Goal: Information Seeking & Learning: Learn about a topic

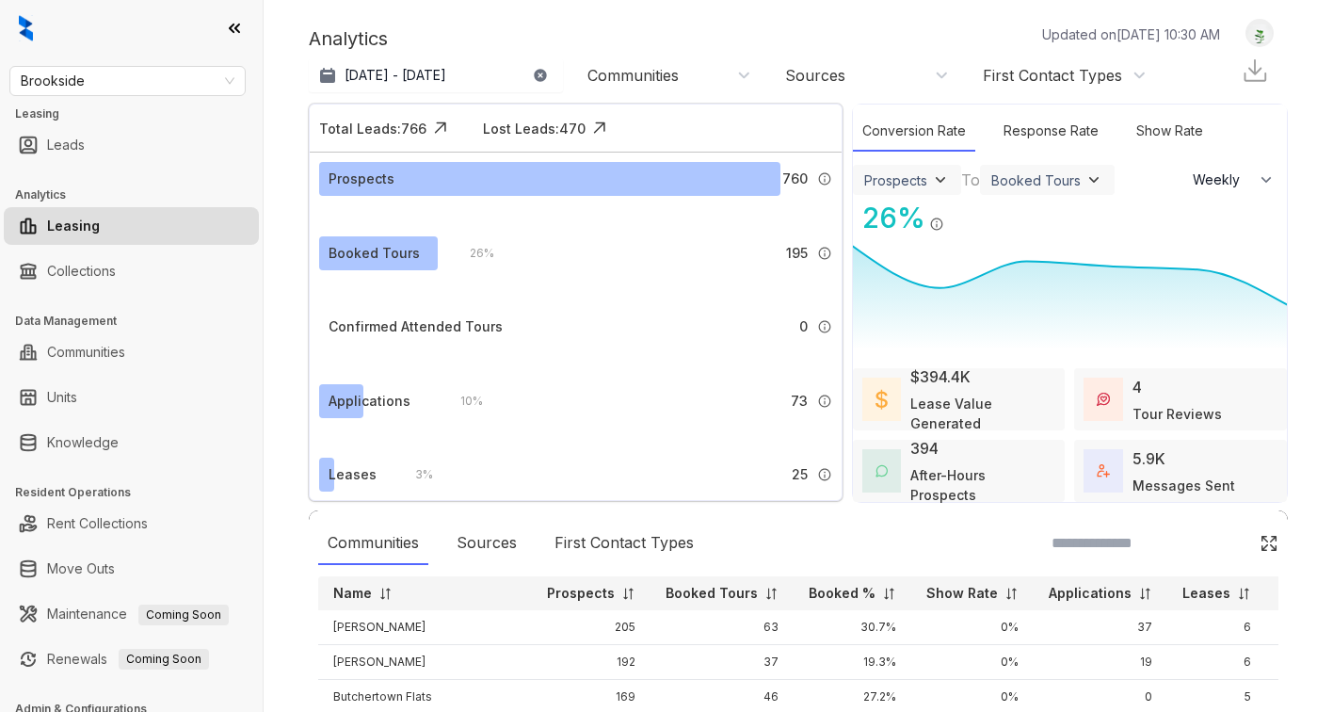
select select "******"
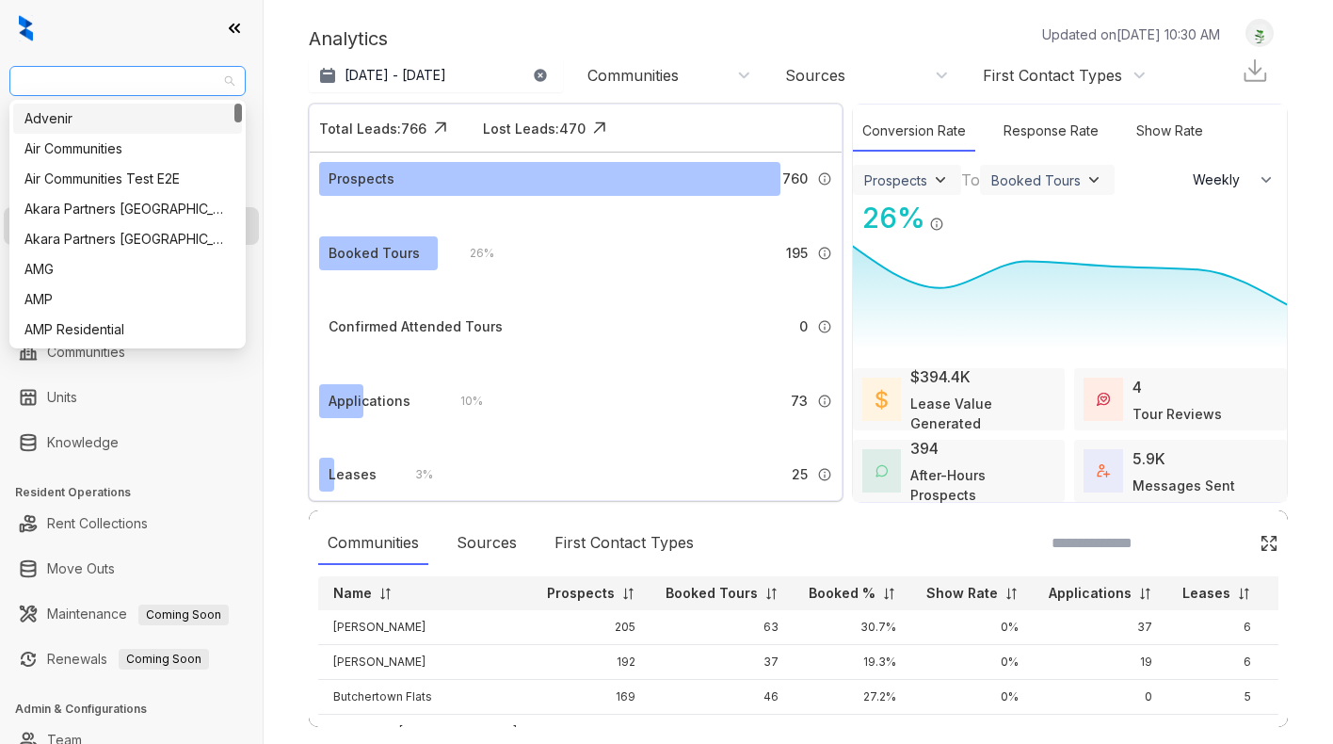
click at [126, 86] on span "Brookside" at bounding box center [128, 81] width 214 height 28
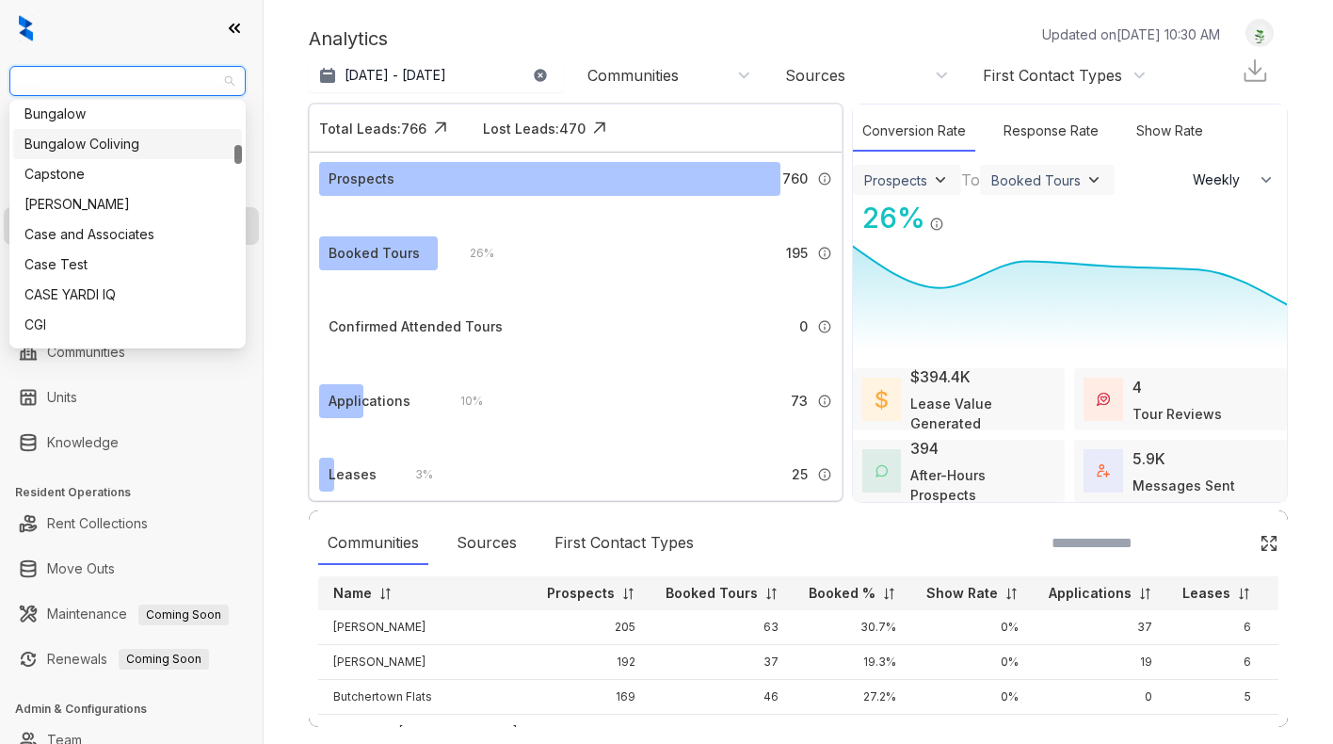
scroll to position [598, 0]
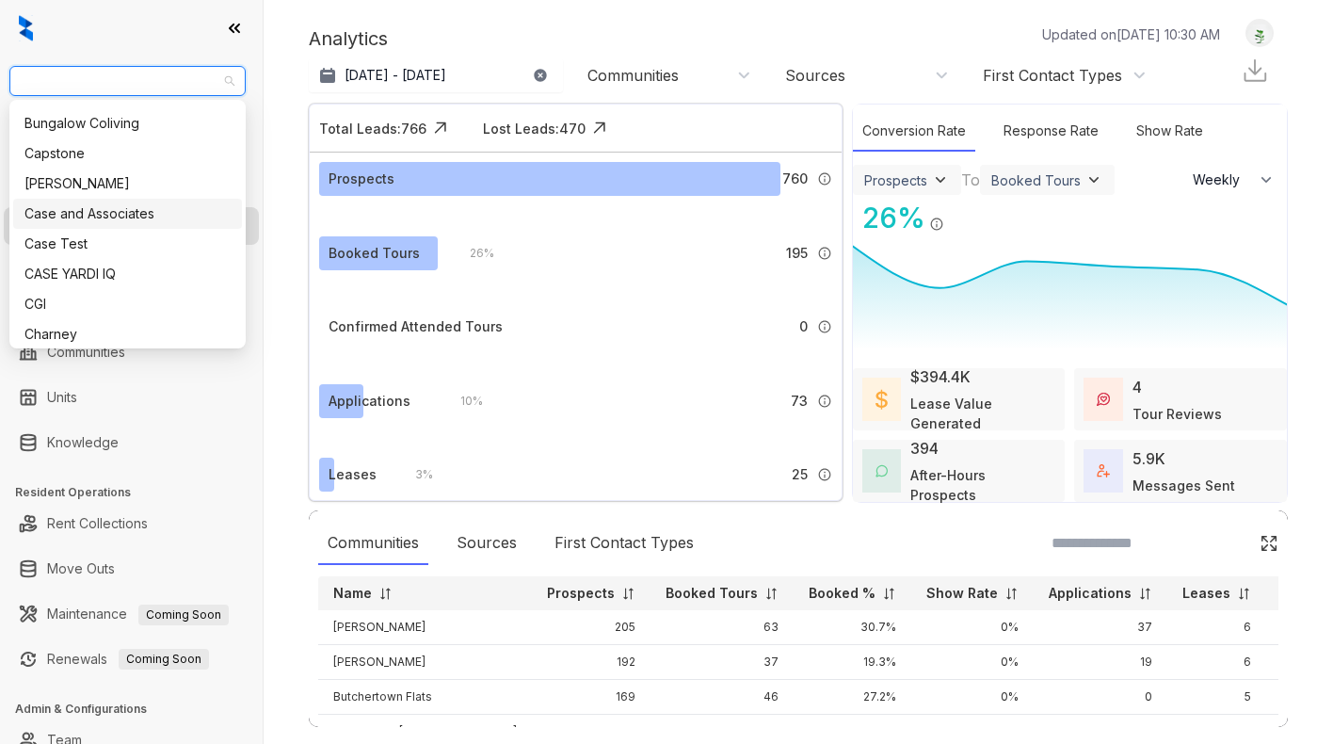
click at [91, 206] on div "Case and Associates" at bounding box center [127, 213] width 206 height 21
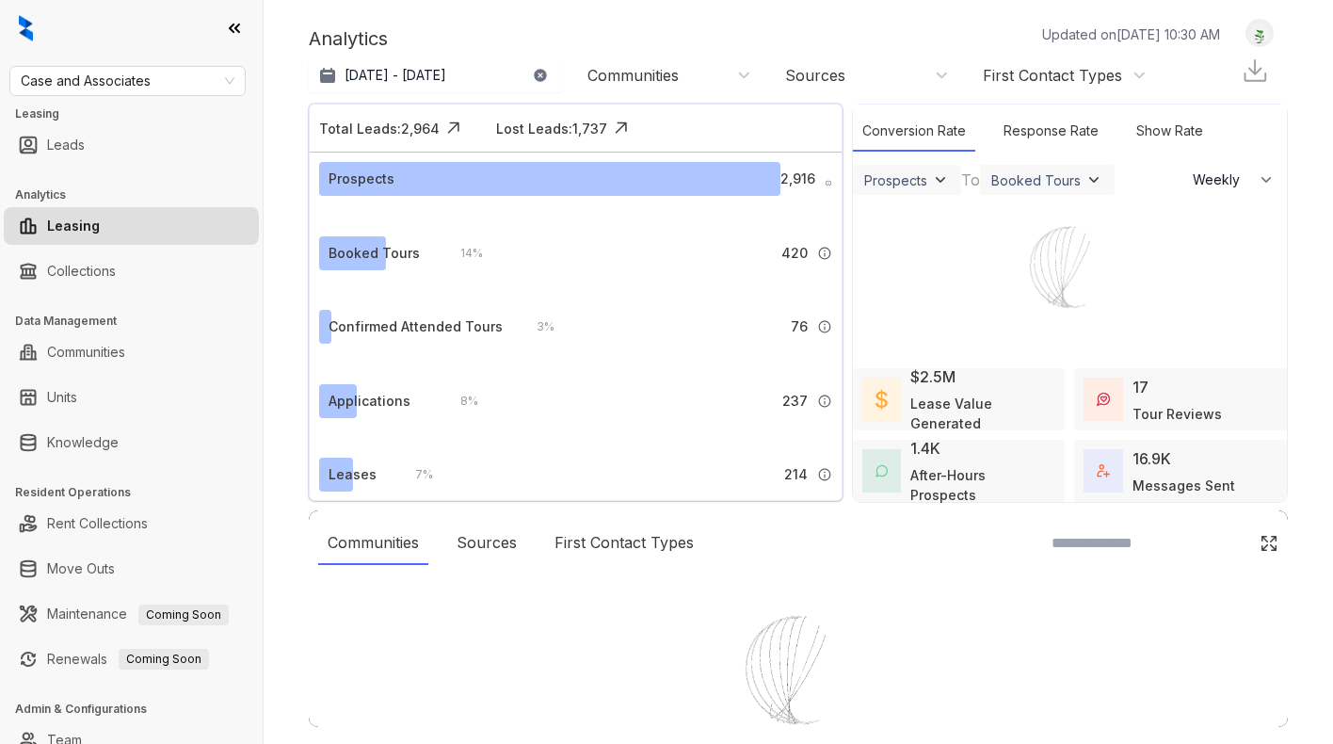
select select "******"
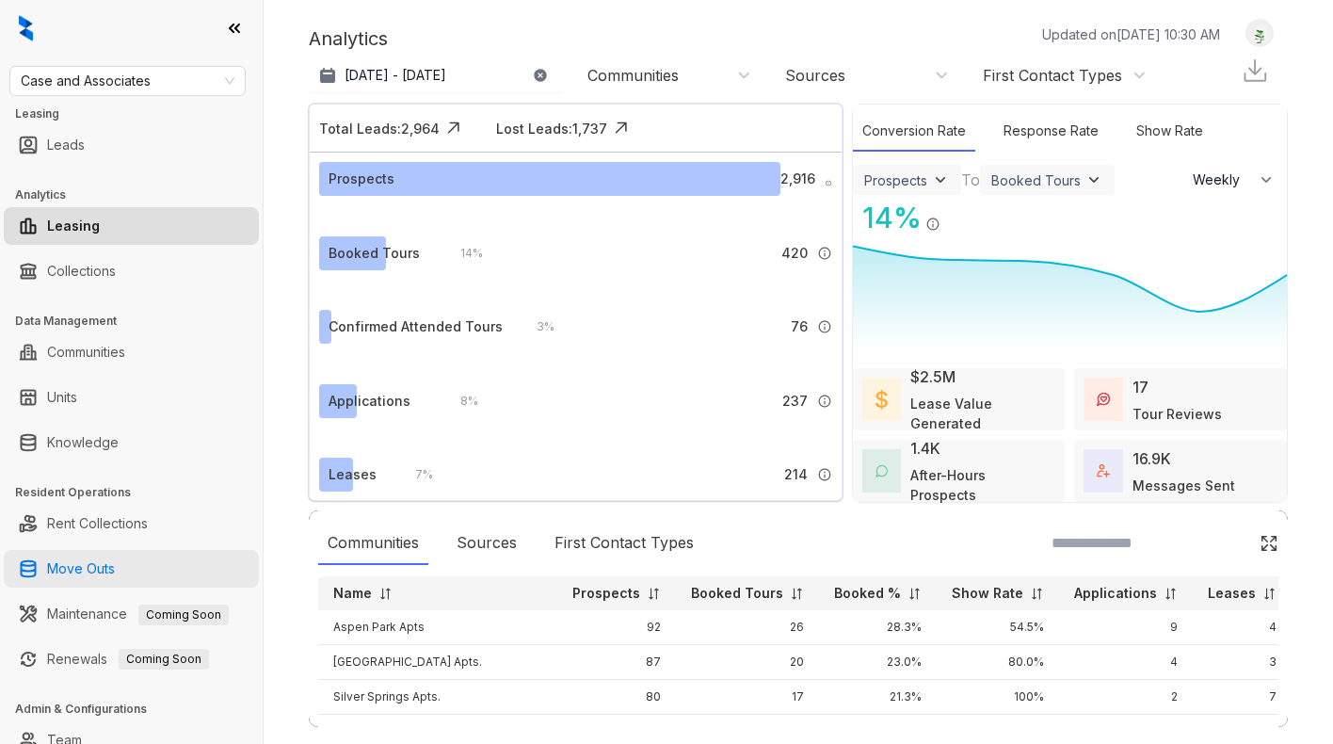
click at [73, 571] on link "Move Outs" at bounding box center [81, 569] width 68 height 38
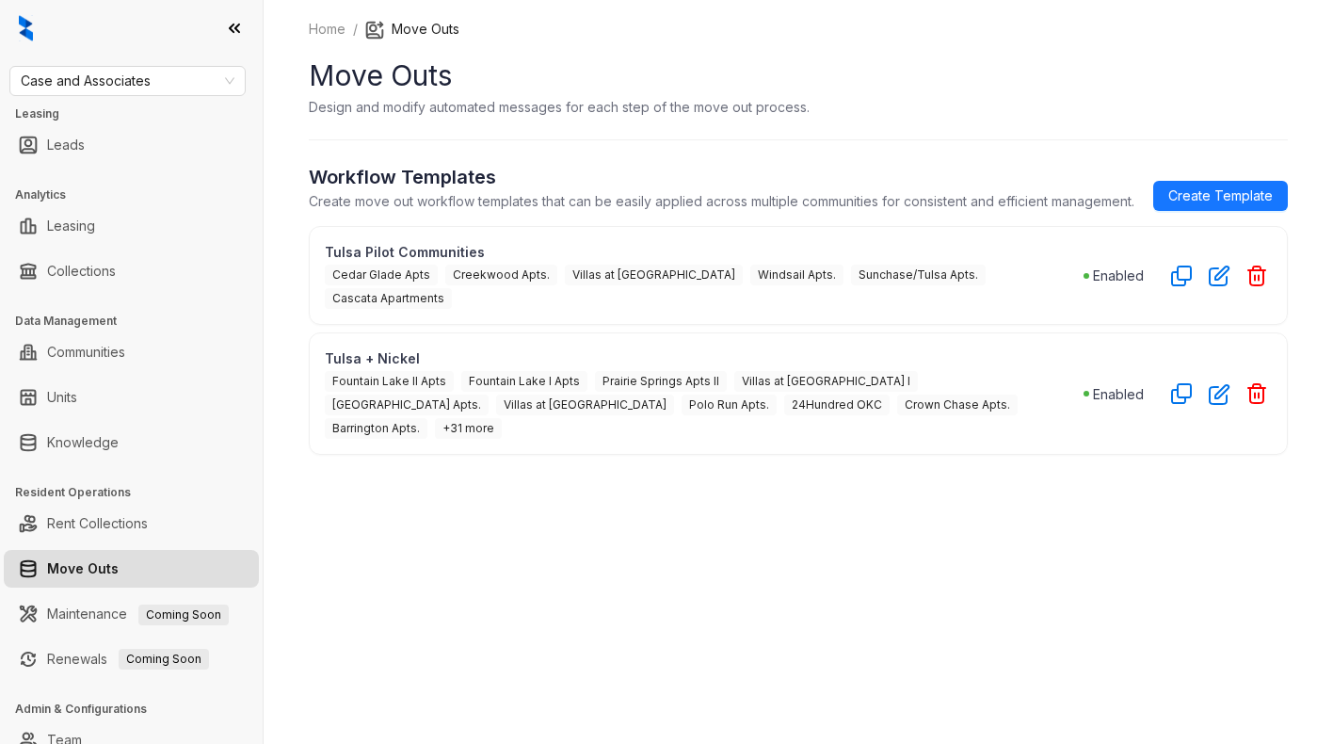
click at [760, 512] on div "Home / Move Outs Move Outs Design and modify automated messages for each step o…" at bounding box center [799, 372] width 1070 height 744
drag, startPoint x: 1220, startPoint y: 377, endPoint x: 1220, endPoint y: 399, distance: 22.6
click at [1220, 399] on div "Tulsa + Nickel Fountain Lake II Apts Fountain Lake I Apts Prairie Springs Apts …" at bounding box center [798, 393] width 979 height 122
click at [1218, 383] on icon "button" at bounding box center [1220, 394] width 22 height 22
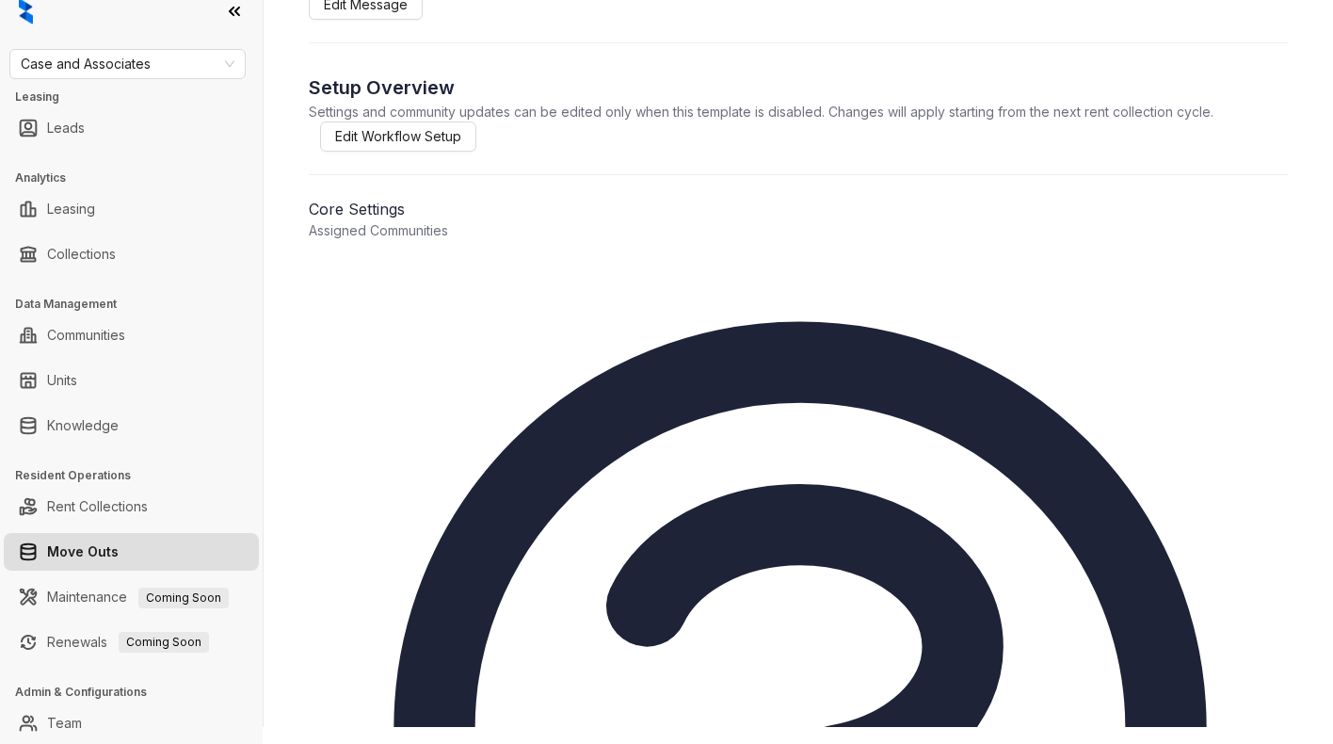
scroll to position [64, 0]
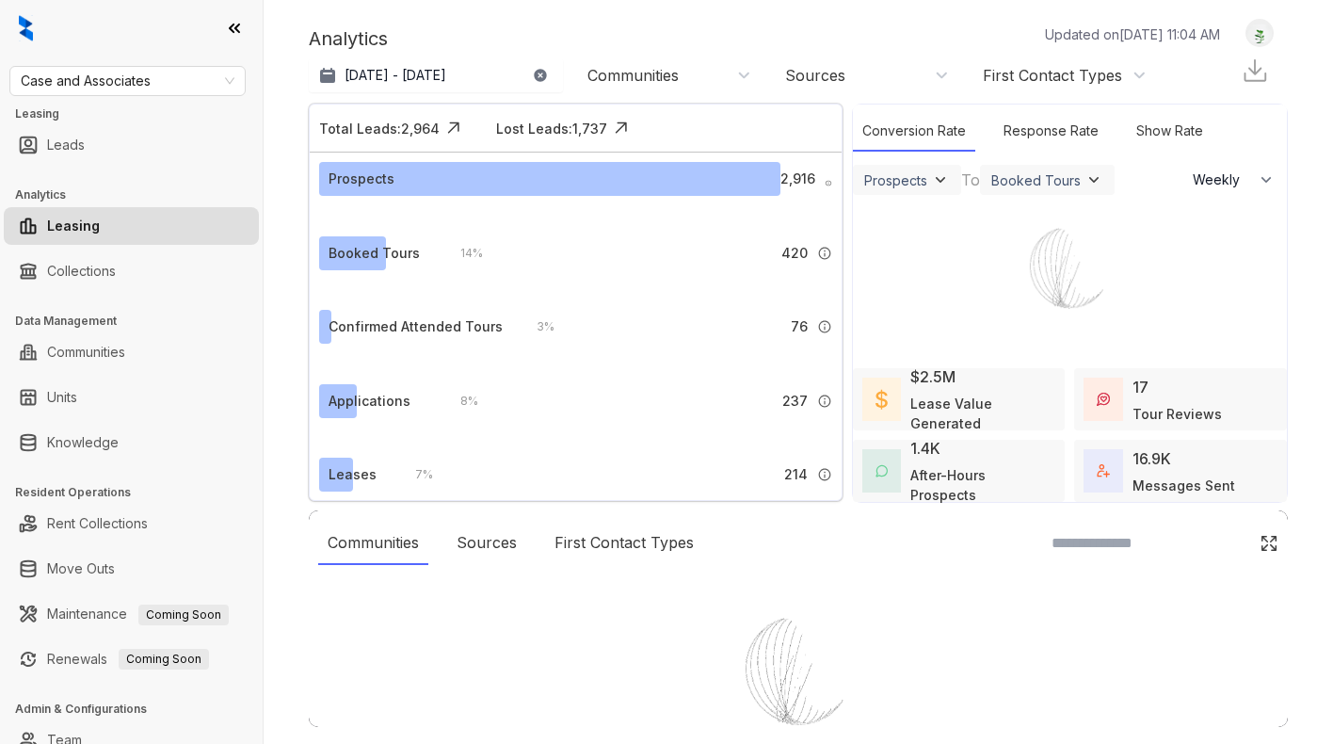
select select "******"
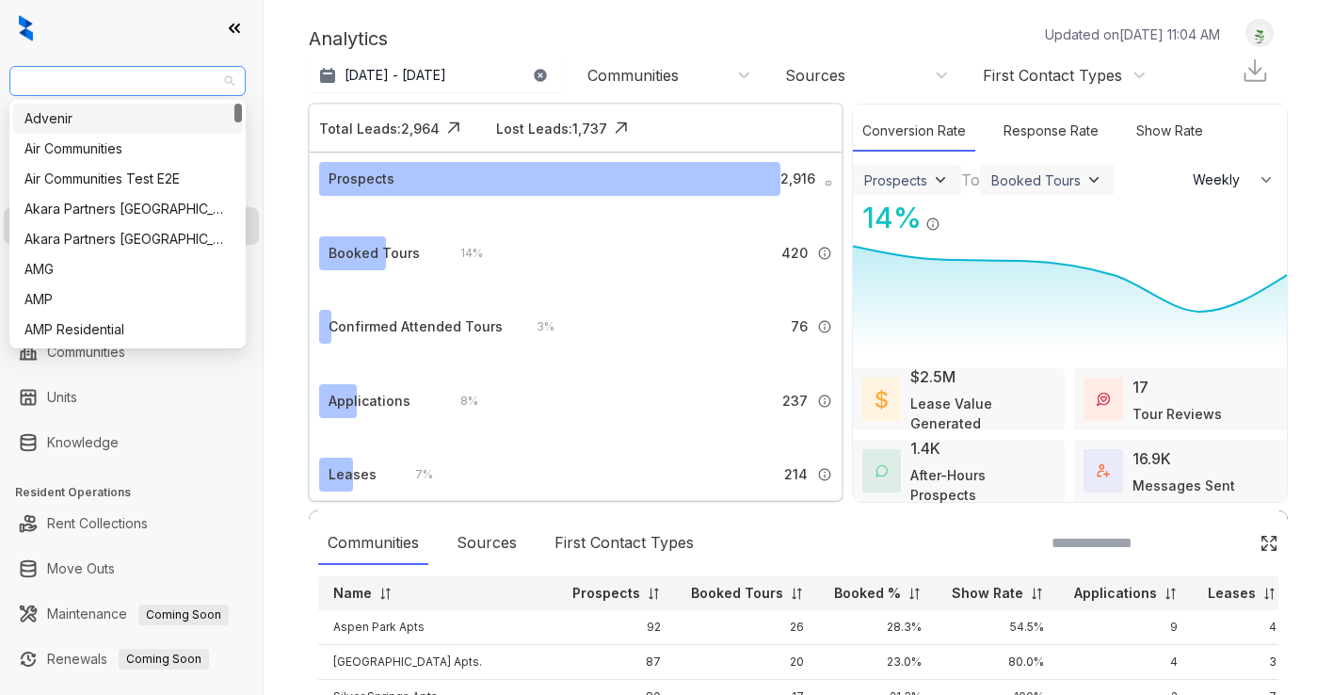
click at [56, 89] on span "Case and Associates" at bounding box center [128, 81] width 214 height 28
click at [58, 151] on div "Air Communities" at bounding box center [127, 148] width 206 height 21
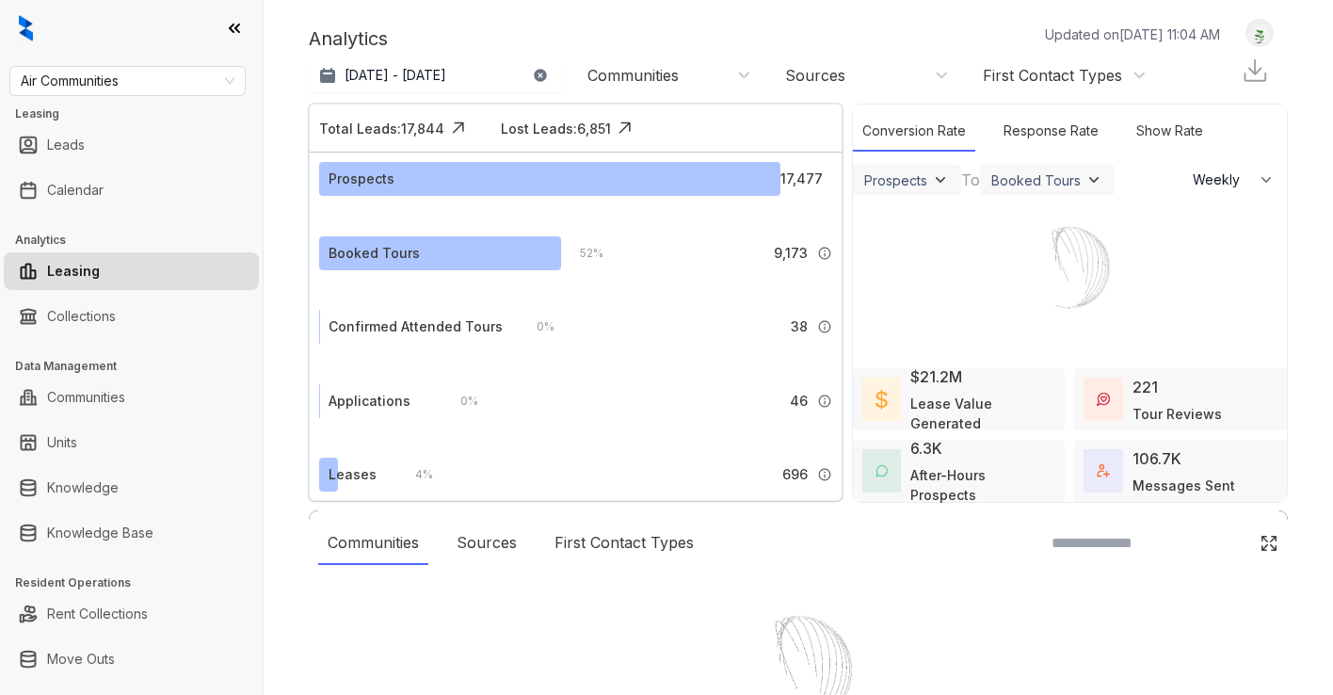
select select "******"
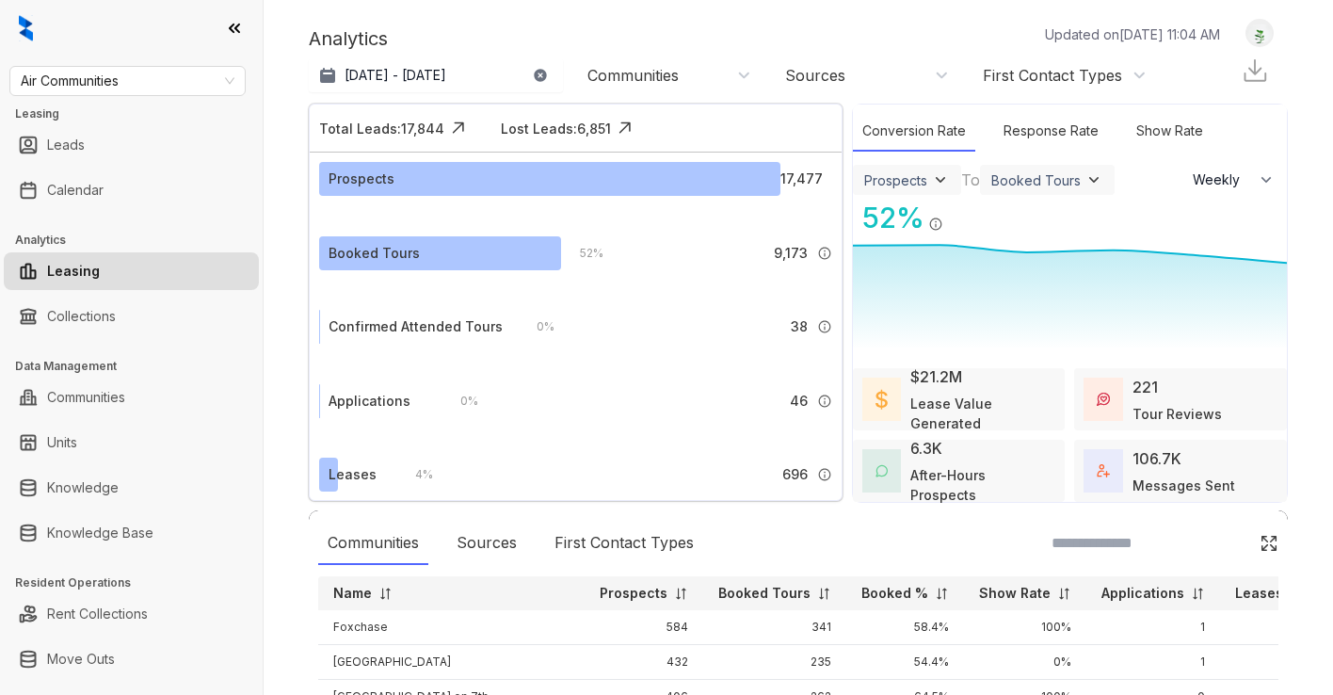
scroll to position [8, 0]
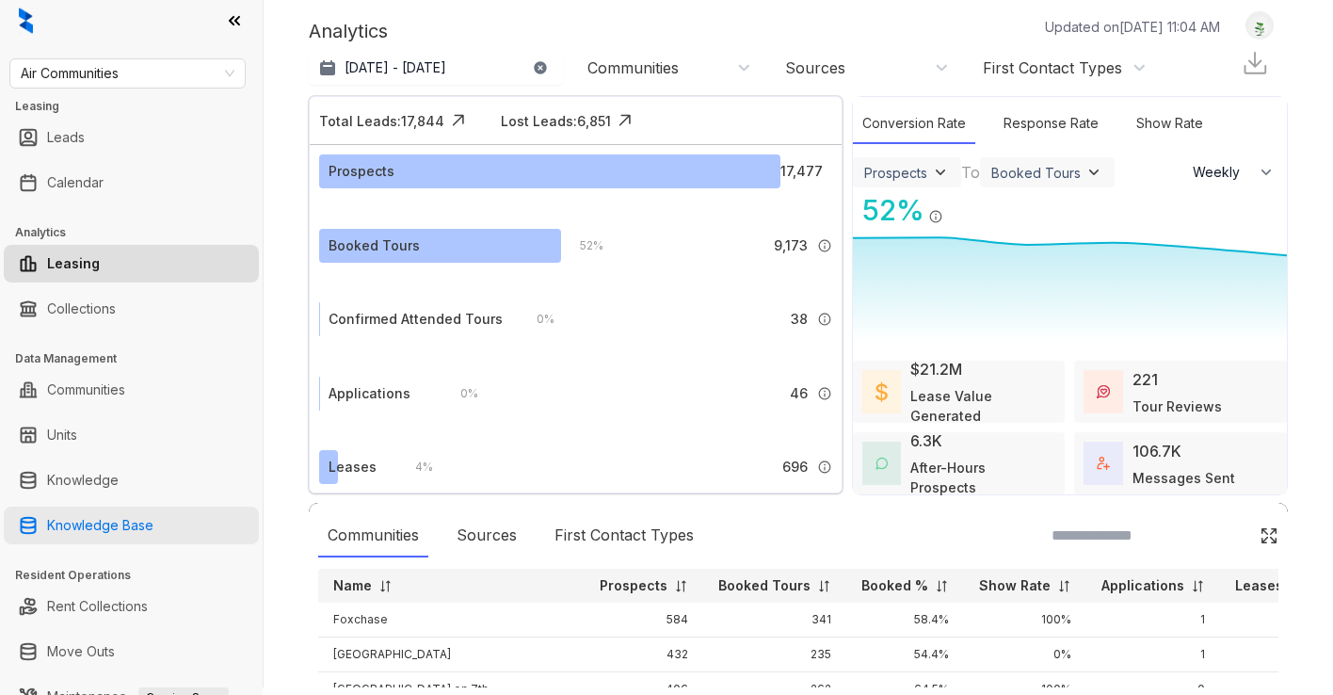
click at [81, 530] on link "Knowledge Base" at bounding box center [100, 526] width 106 height 38
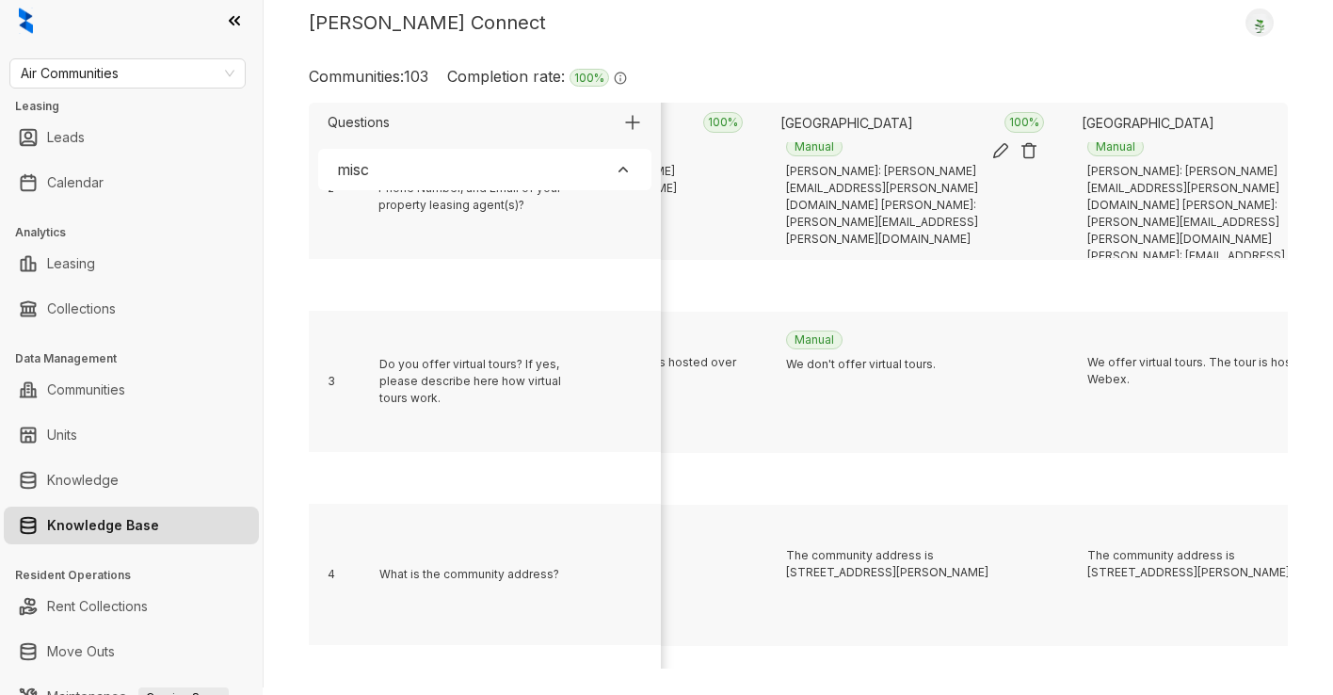
scroll to position [4323, 11652]
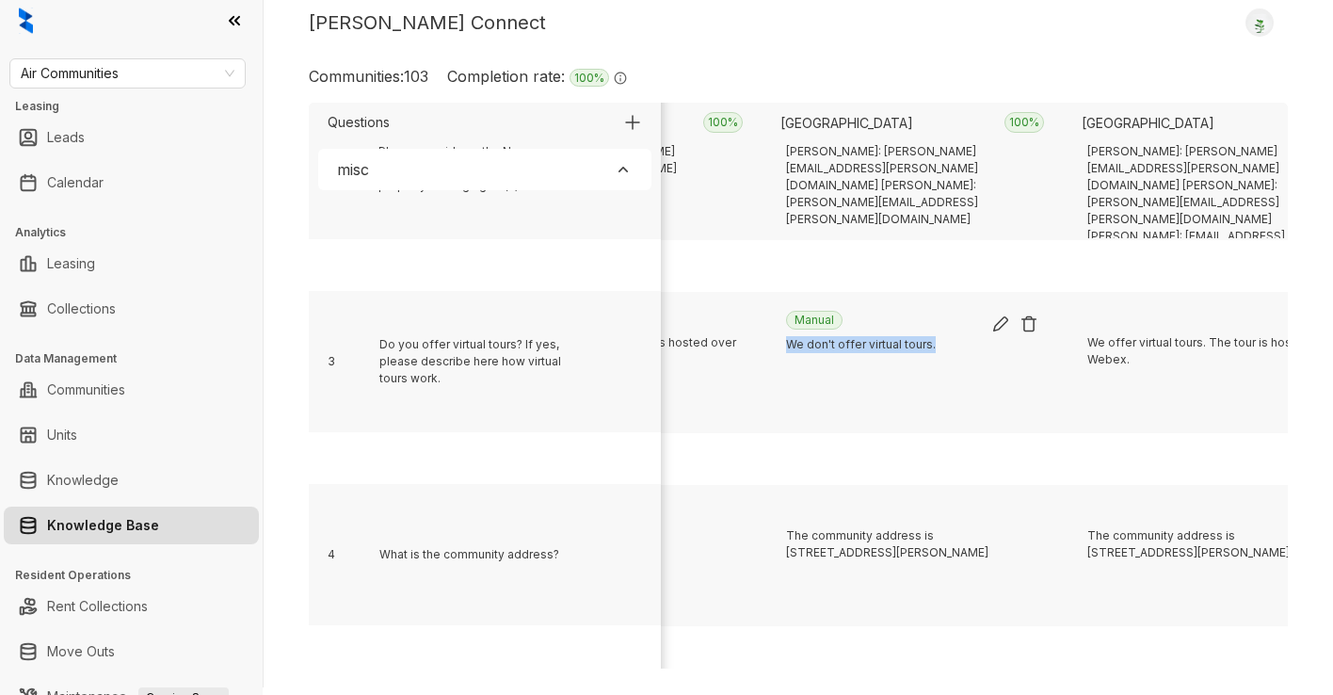
drag, startPoint x: 938, startPoint y: 343, endPoint x: 785, endPoint y: 345, distance: 152.6
click at [785, 345] on div "Manual We don't offer virtual tours." at bounding box center [912, 366] width 271 height 130
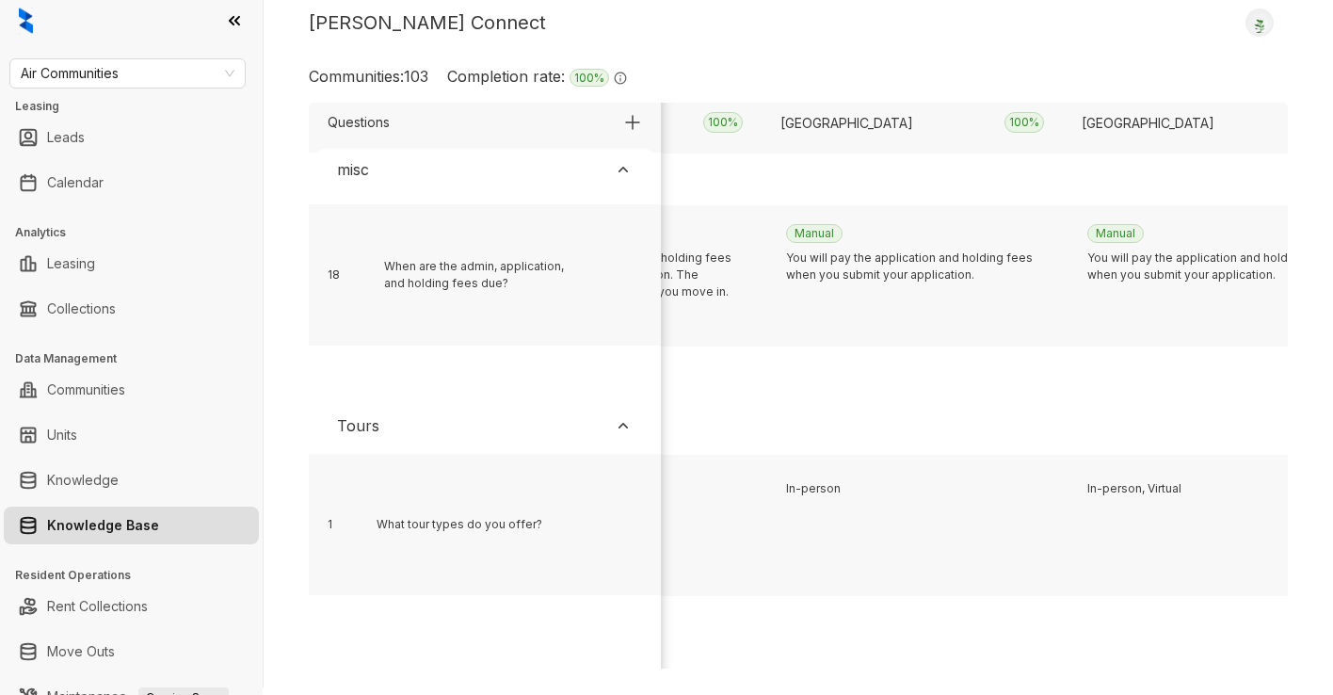
scroll to position [7592, 11652]
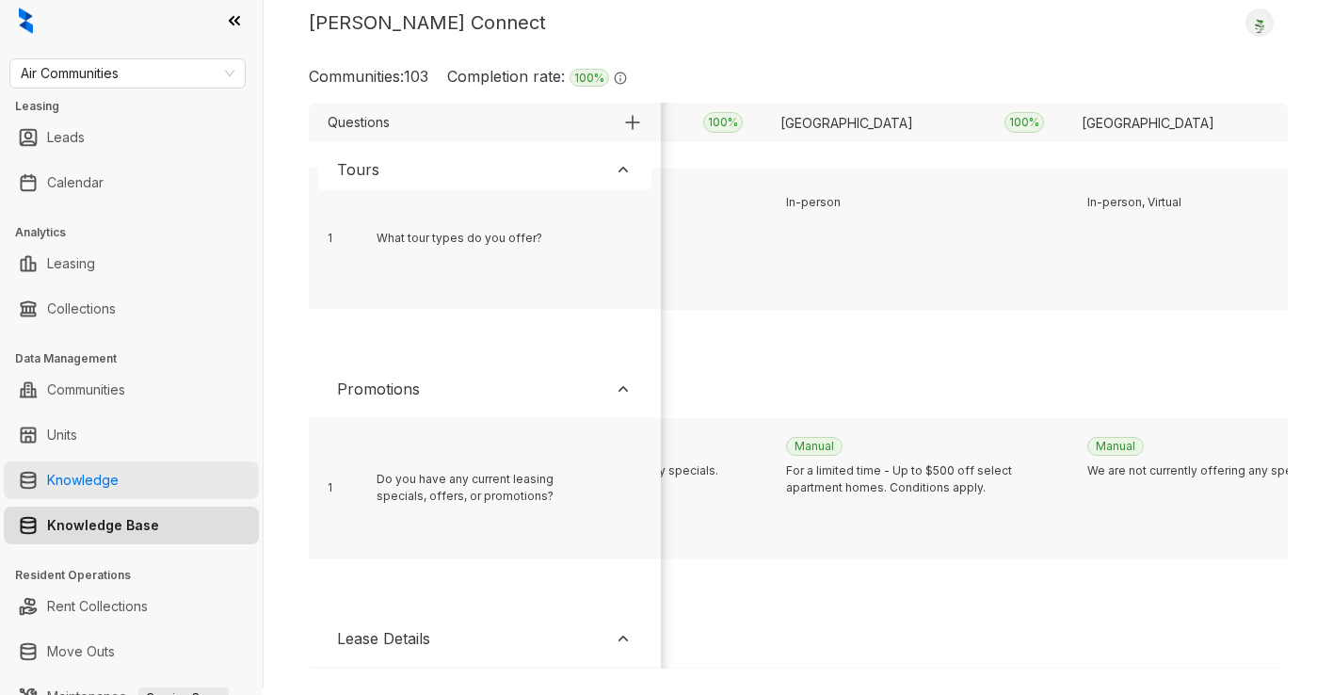
click at [77, 474] on link "Knowledge" at bounding box center [83, 480] width 72 height 38
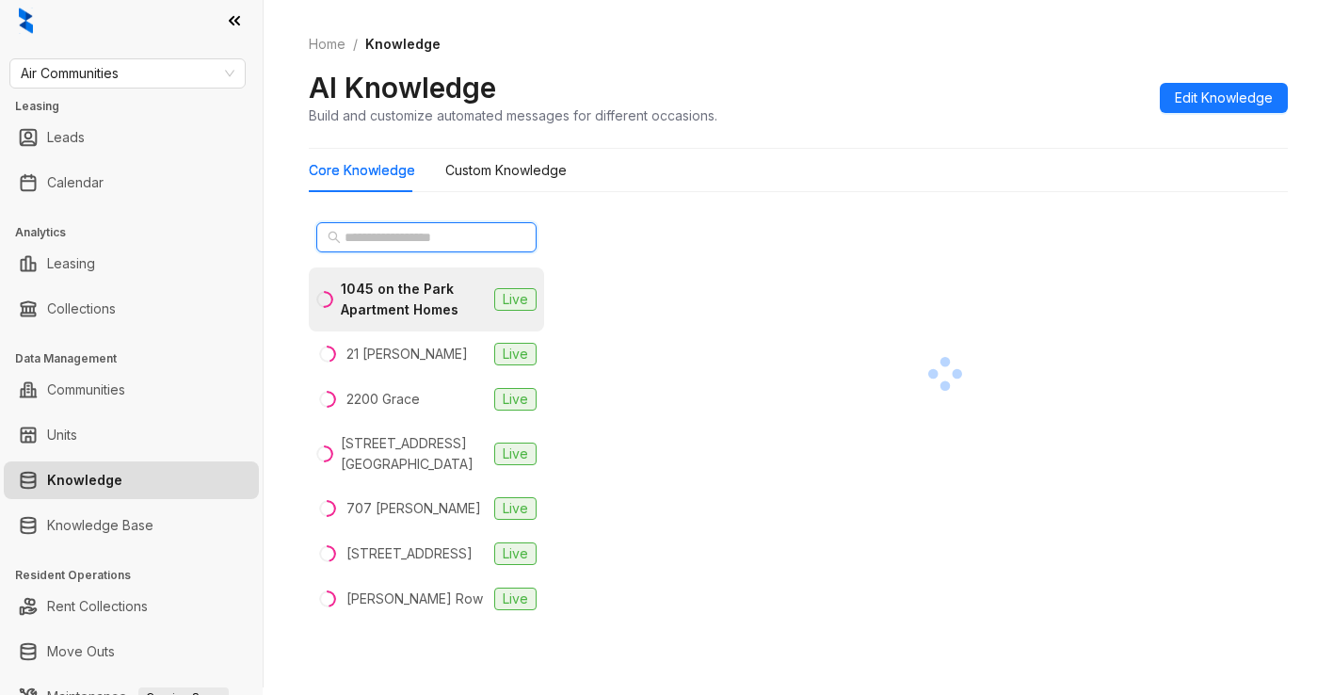
click at [445, 241] on input "text" at bounding box center [428, 237] width 166 height 21
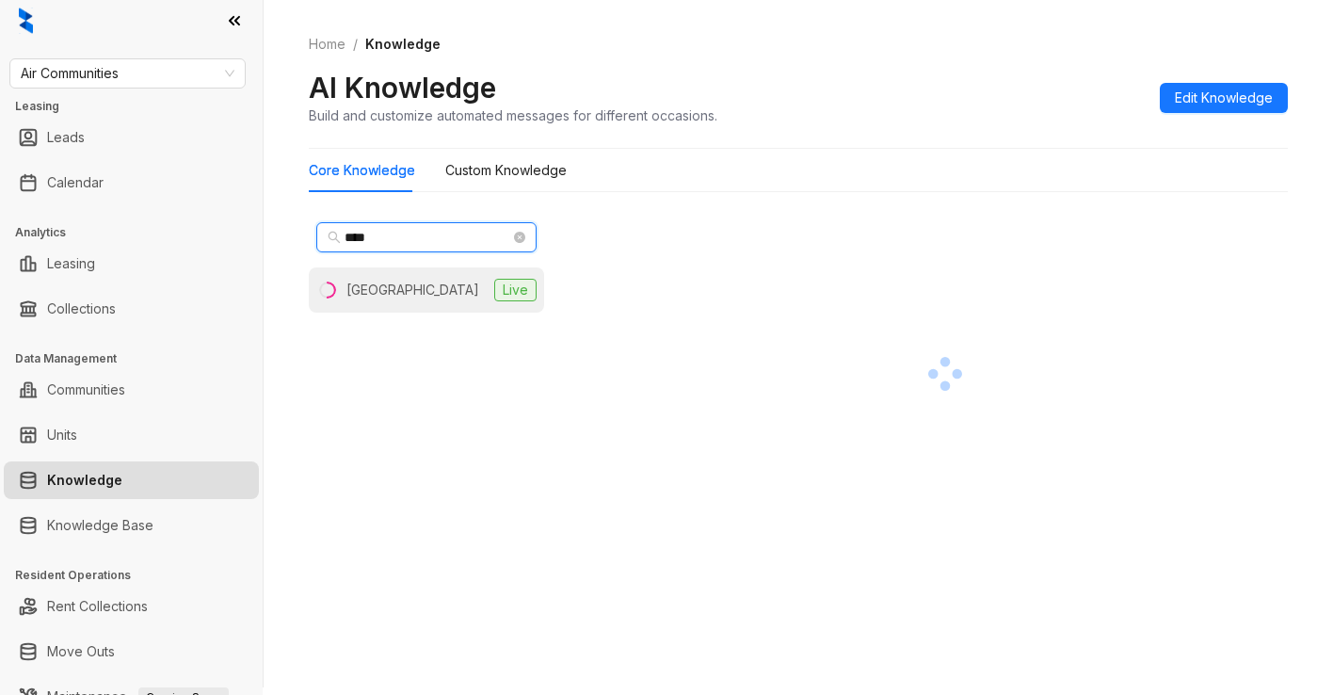
type input "****"
click at [381, 290] on div "[GEOGRAPHIC_DATA]" at bounding box center [413, 290] width 133 height 21
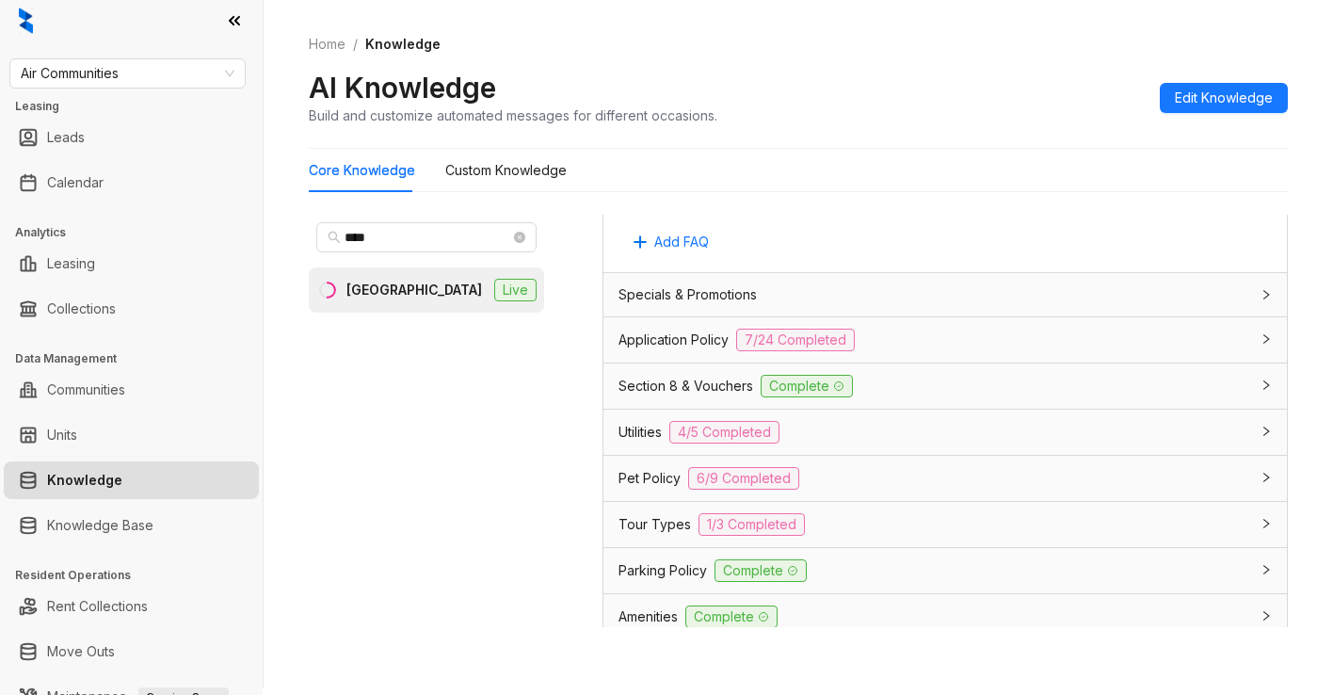
scroll to position [1315, 0]
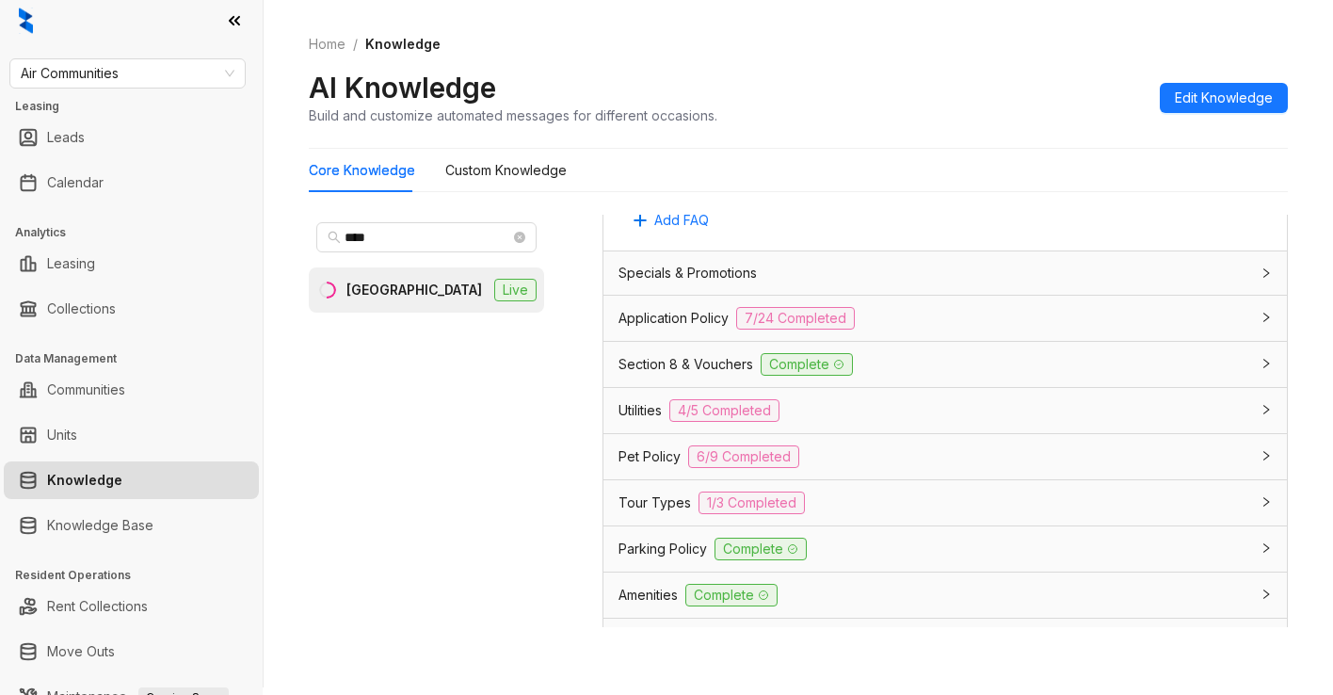
click at [827, 492] on div "Tour Types 1/3 Completed" at bounding box center [934, 503] width 631 height 23
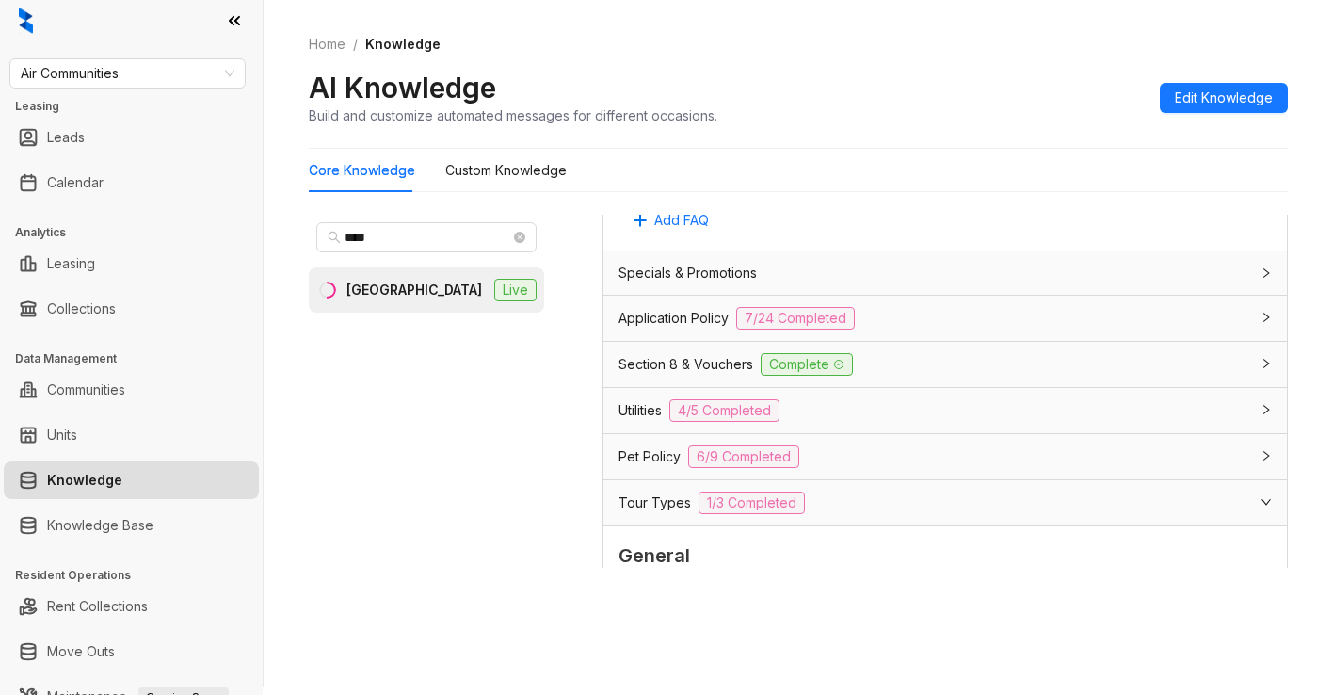
scroll to position [1249, 0]
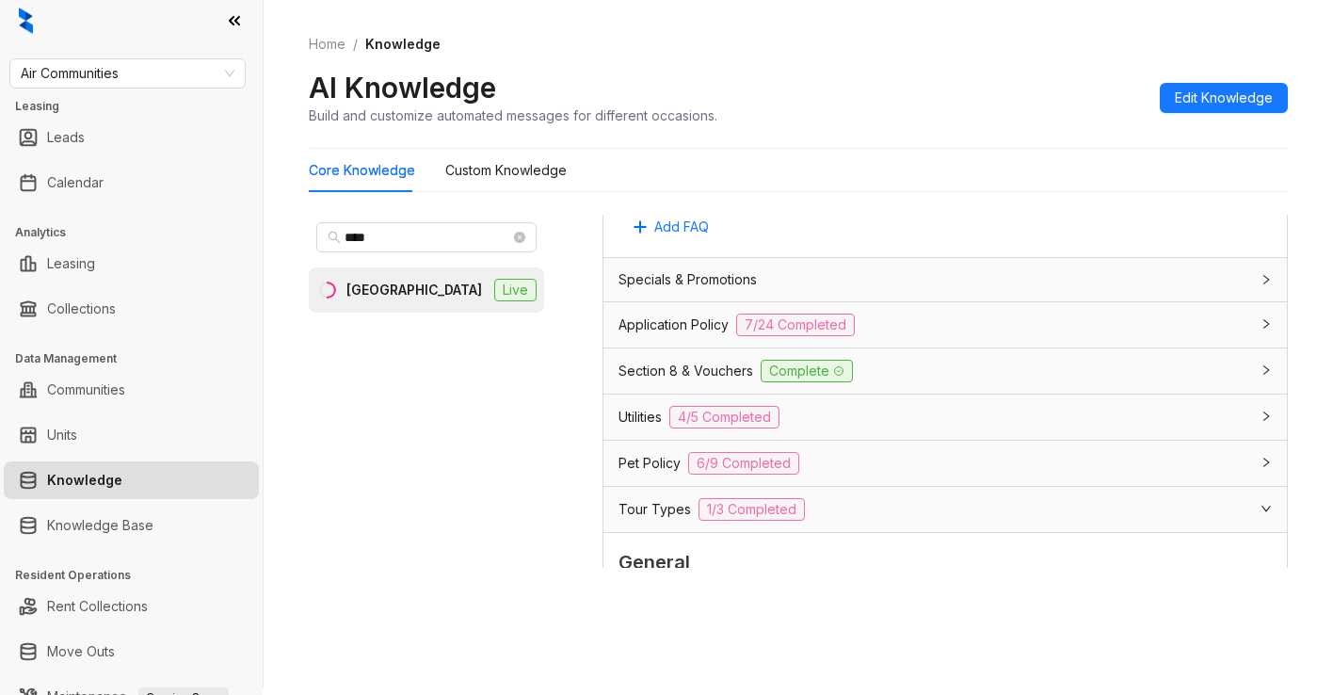
click at [1264, 507] on icon "expanded" at bounding box center [1266, 510] width 9 height 6
click at [1264, 503] on icon "collapsed" at bounding box center [1266, 508] width 11 height 11
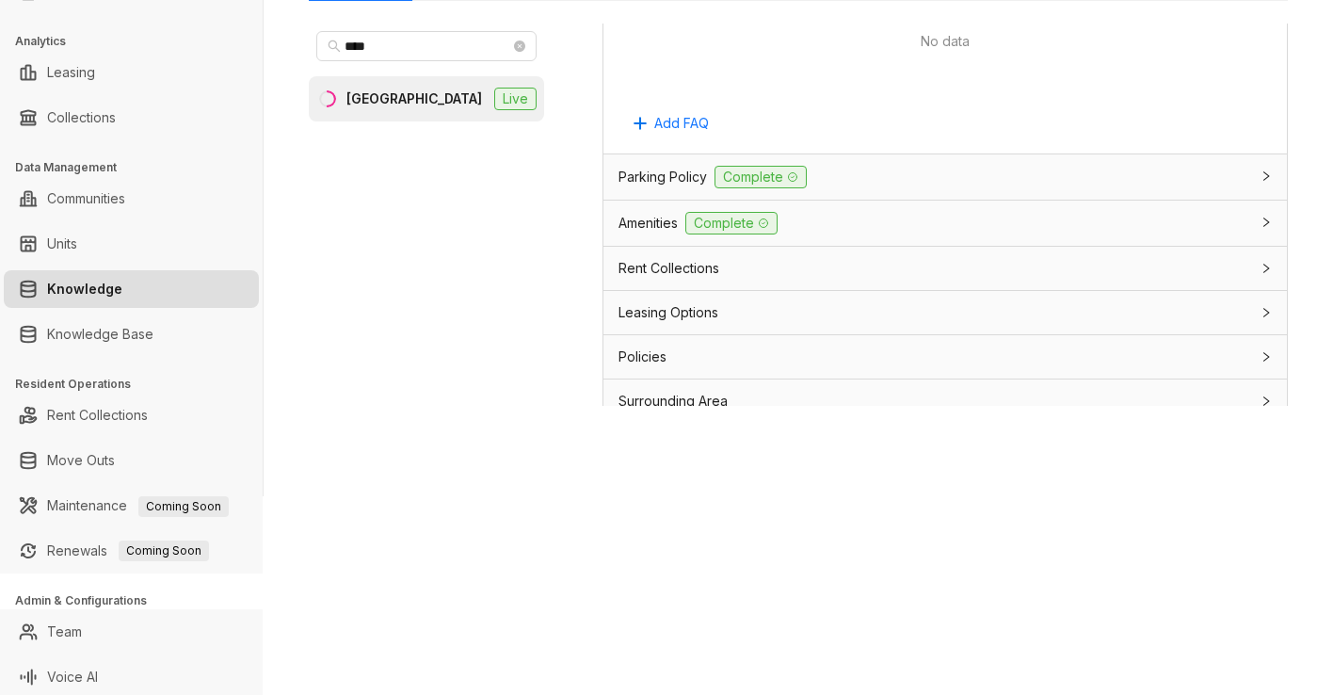
scroll to position [0, 0]
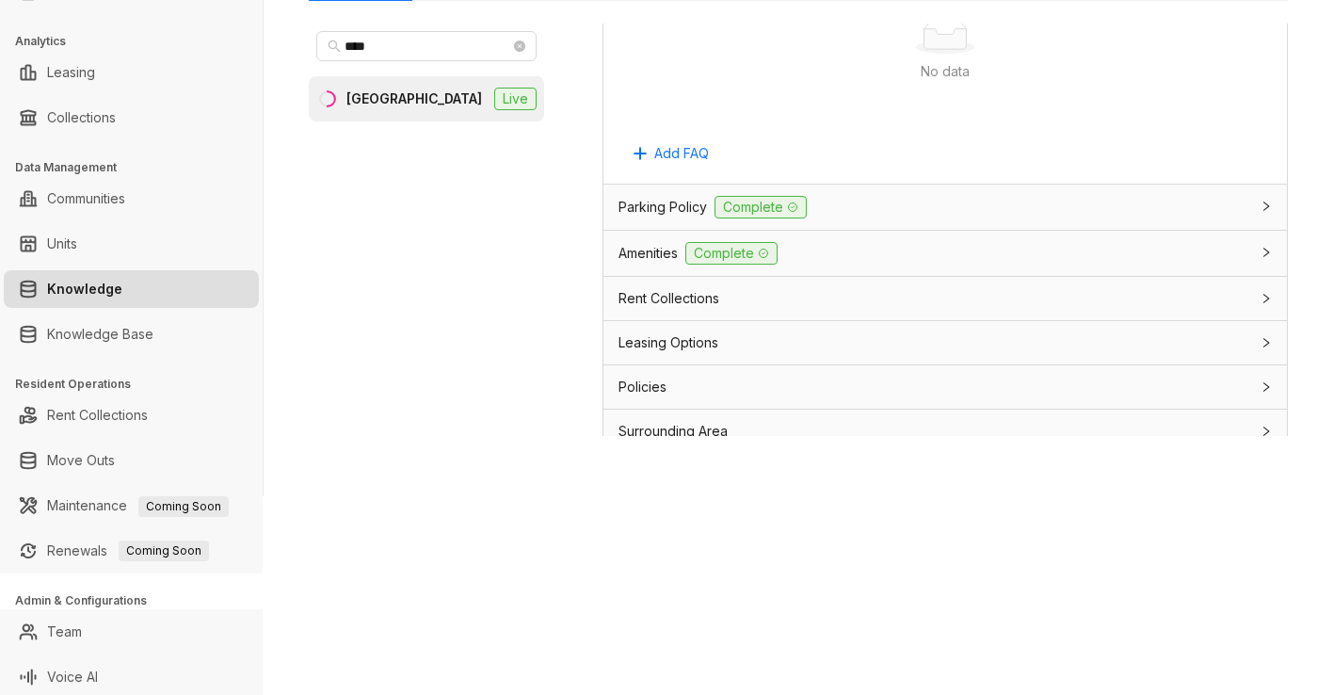
click at [1128, 242] on div "Amenities Complete" at bounding box center [934, 253] width 631 height 23
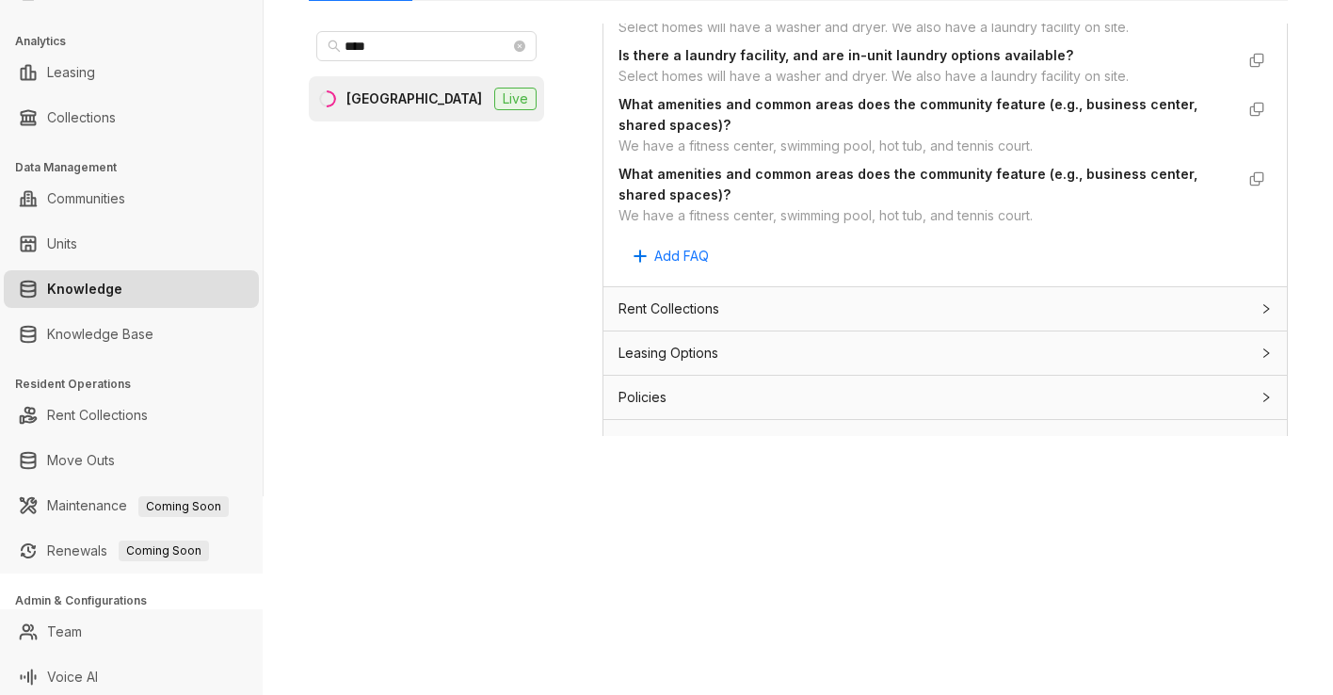
scroll to position [2826, 0]
